Goal: Task Accomplishment & Management: Use online tool/utility

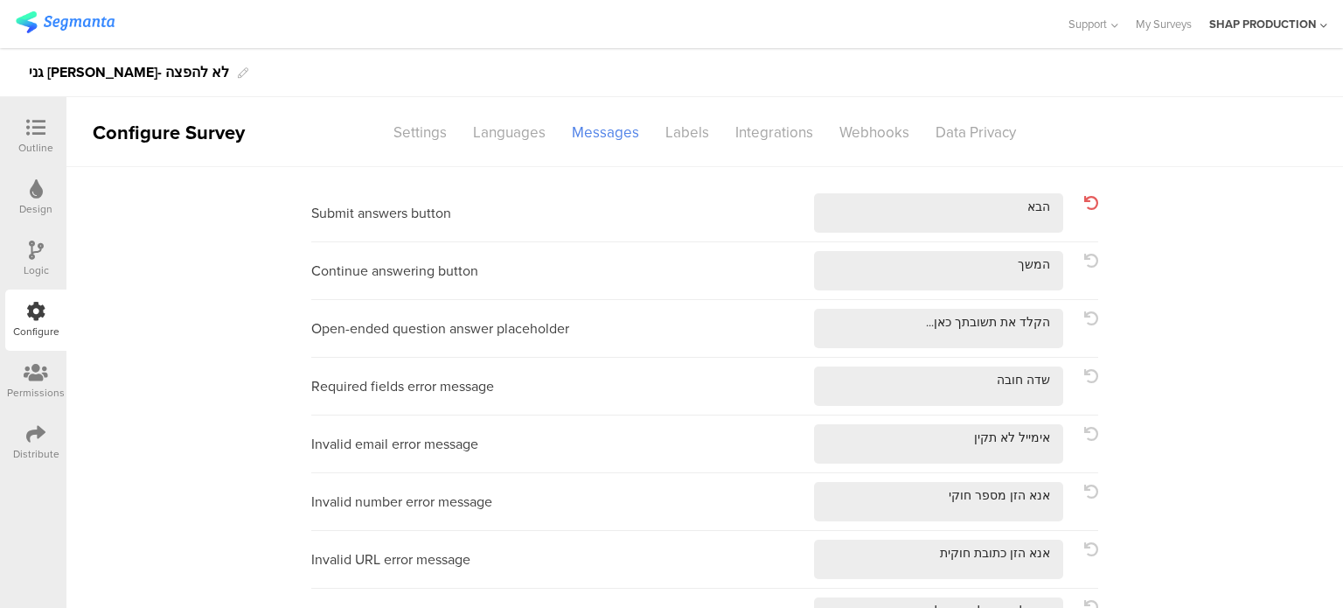
click at [65, 24] on img at bounding box center [65, 22] width 99 height 22
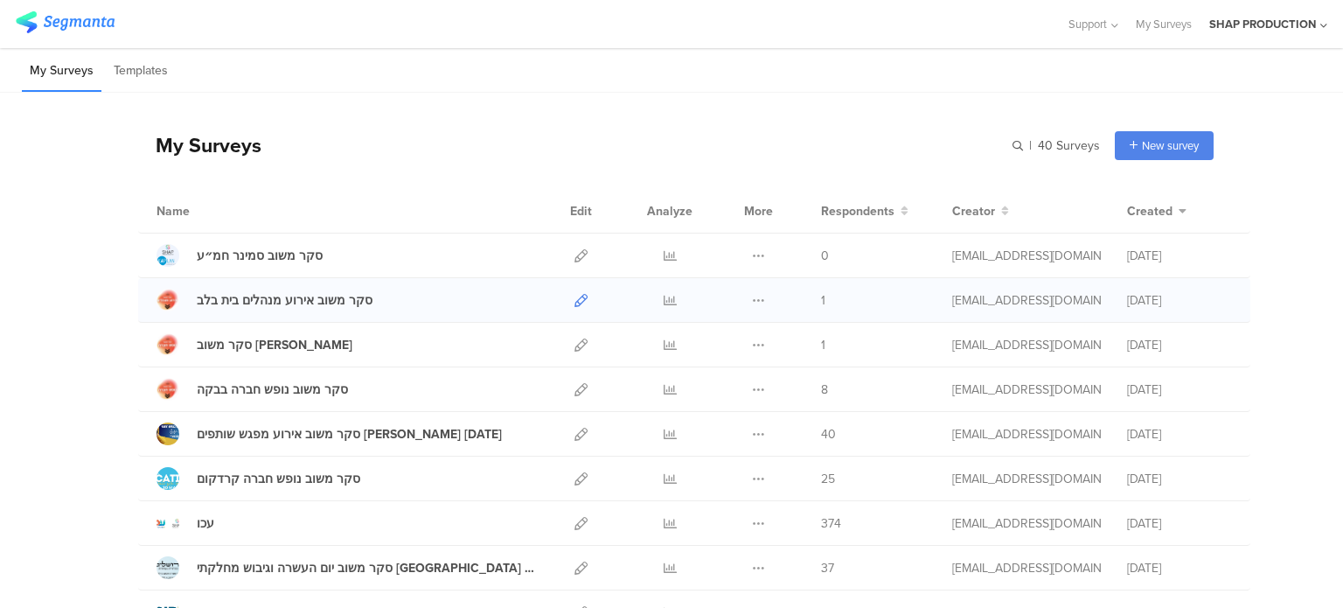
click at [574, 303] on icon at bounding box center [580, 300] width 13 height 13
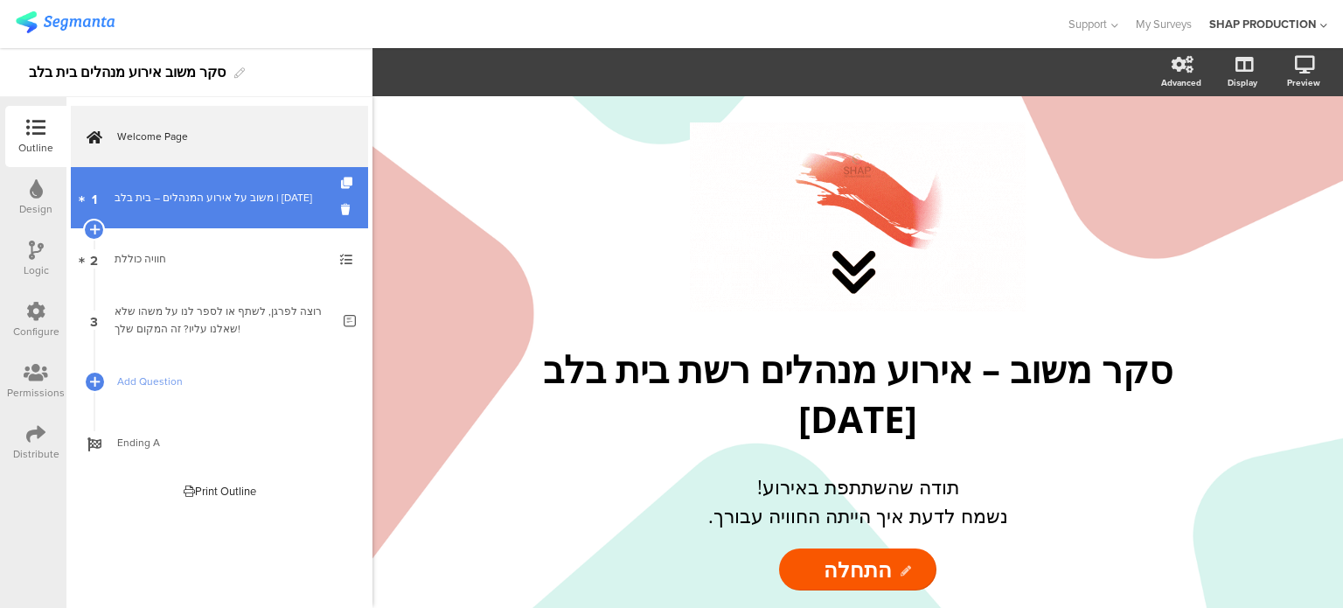
click at [213, 216] on link "1 משוב על אירוע המנהלים – בית בלב | [DATE]" at bounding box center [219, 197] width 297 height 61
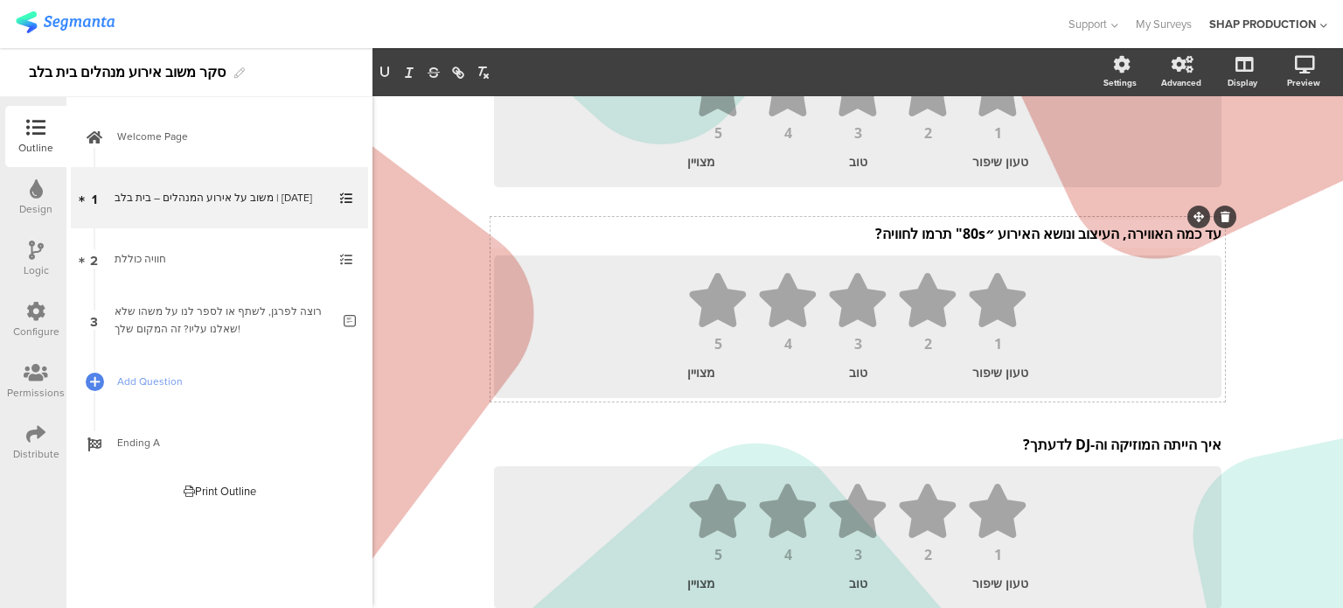
scroll to position [418, 0]
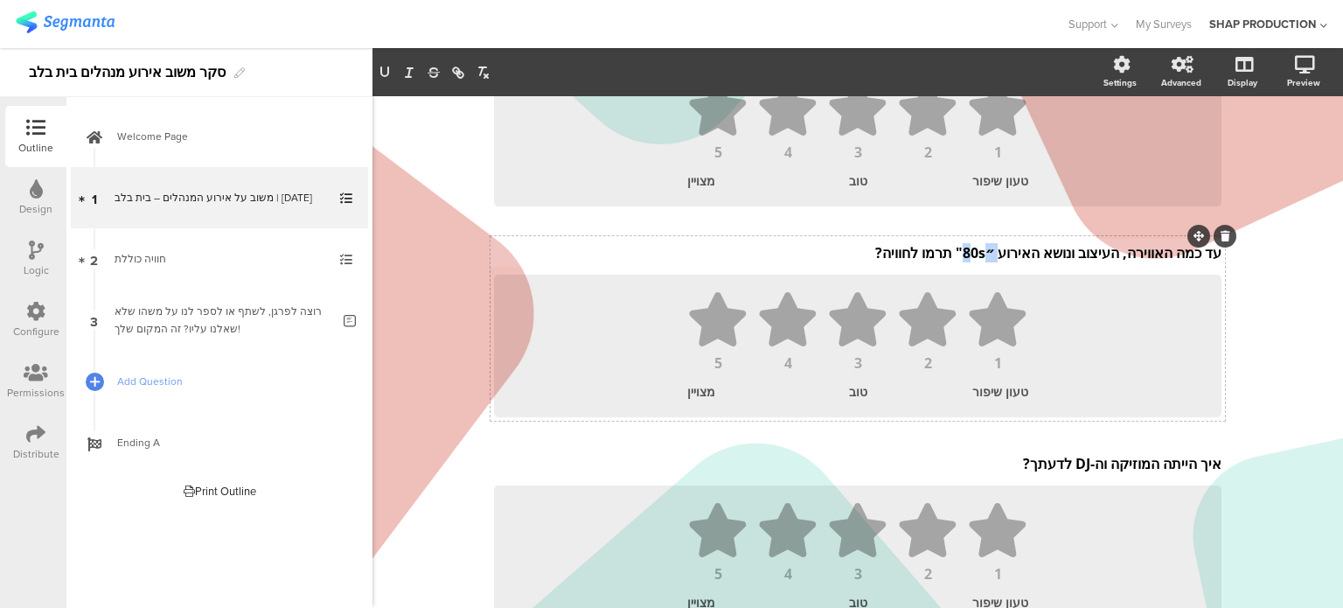
drag, startPoint x: 983, startPoint y: 238, endPoint x: 959, endPoint y: 239, distance: 23.6
click at [959, 239] on div "עד כמה האווירה, העיצוב ונושא האירוע ״80s" תרמו לחוויה? עד כמה האווירה, העיצוב ו…" at bounding box center [858, 253] width 736 height 28
click at [1254, 307] on div "Type caption... 0% משוב על אירוע המנהלים – בית בלב | [DATE] משוב על אירוע המנהל…" at bounding box center [857, 212] width 970 height 1069
